Goal: Task Accomplishment & Management: Use online tool/utility

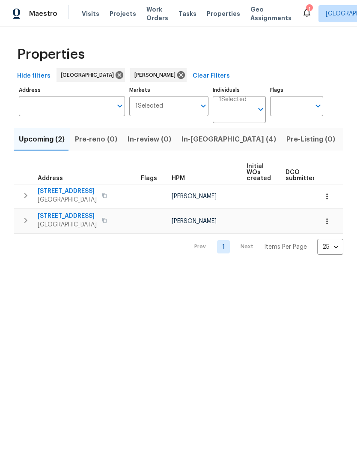
click at [202, 142] on span "In-[GEOGRAPHIC_DATA] (4)" at bounding box center [229, 139] width 95 height 12
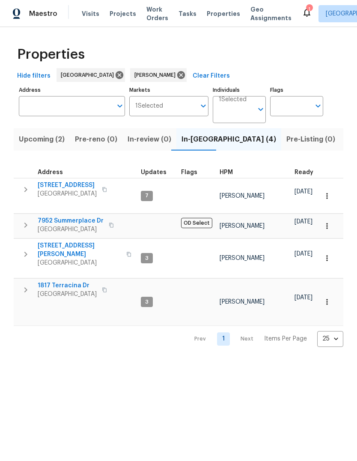
click at [23, 220] on icon "button" at bounding box center [26, 225] width 10 height 10
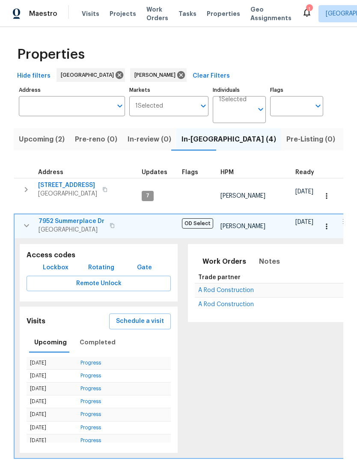
click at [59, 217] on span "7952 Summerplace Dr" at bounding box center [72, 221] width 66 height 9
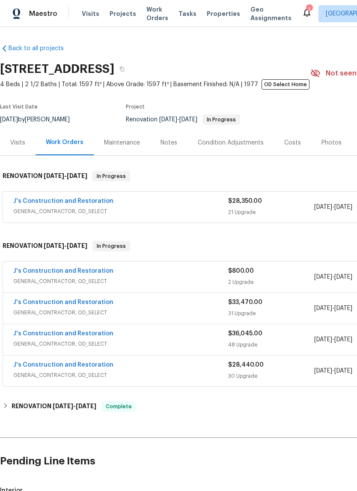
click at [167, 145] on div "Notes" at bounding box center [169, 142] width 17 height 9
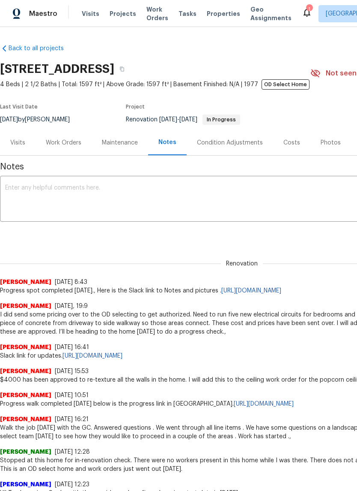
click at [24, 200] on textarea at bounding box center [242, 200] width 474 height 30
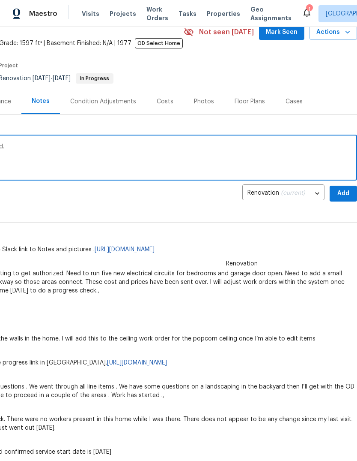
scroll to position [41, 127]
type textarea "Interior and exterior paint has been ordered."
click at [343, 197] on span "Add" at bounding box center [344, 193] width 14 height 11
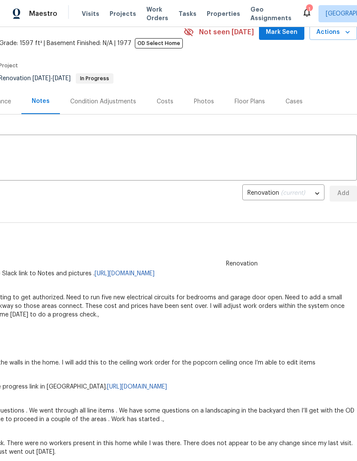
click at [302, 7] on icon at bounding box center [307, 12] width 10 height 10
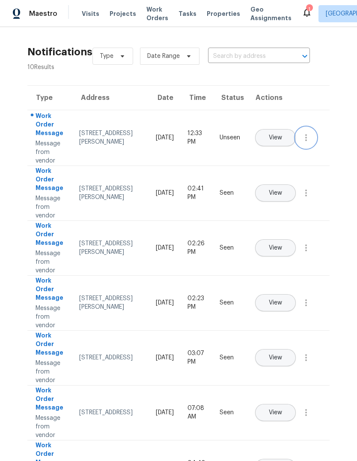
click at [302, 143] on icon "button" at bounding box center [306, 137] width 10 height 10
click at [283, 149] on div "Mark Seen" at bounding box center [257, 148] width 67 height 9
